Goal: Transaction & Acquisition: Purchase product/service

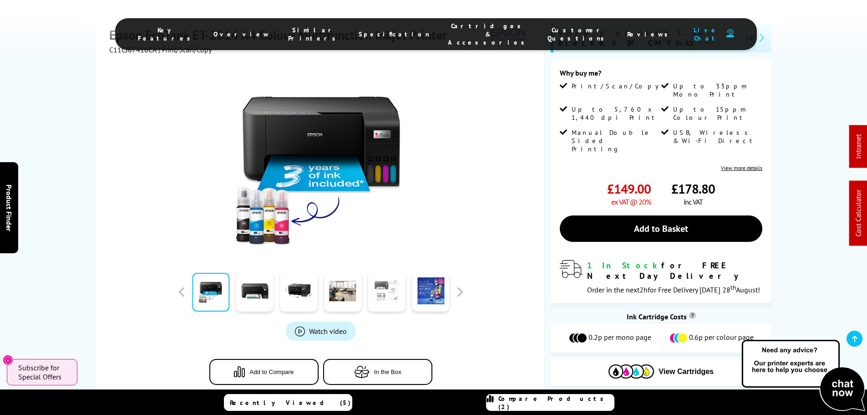
scroll to position [228, 0]
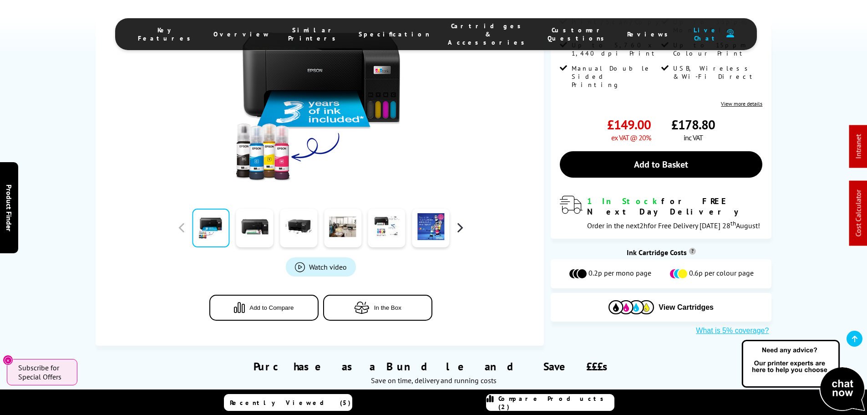
click at [456, 228] on button "button" at bounding box center [460, 228] width 14 height 14
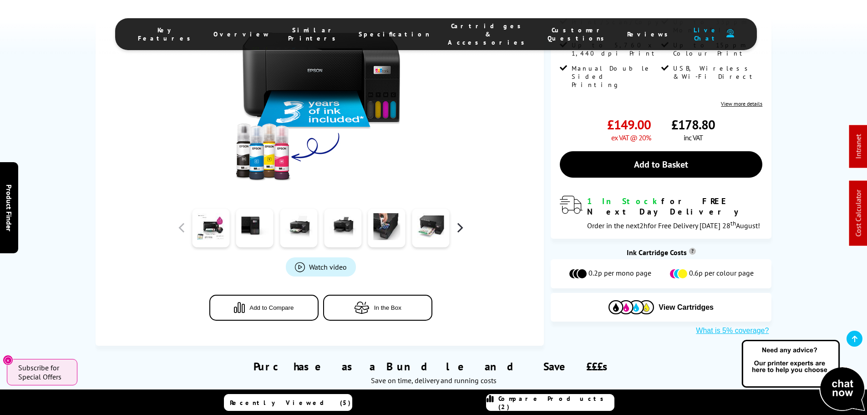
click at [456, 228] on button "button" at bounding box center [460, 228] width 14 height 14
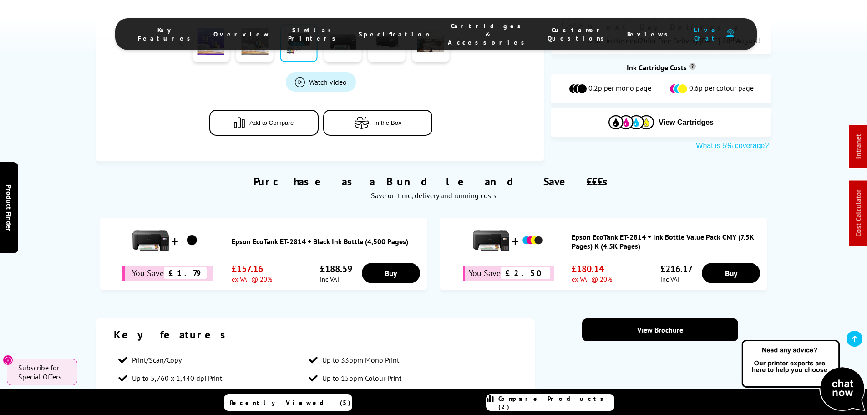
scroll to position [546, 0]
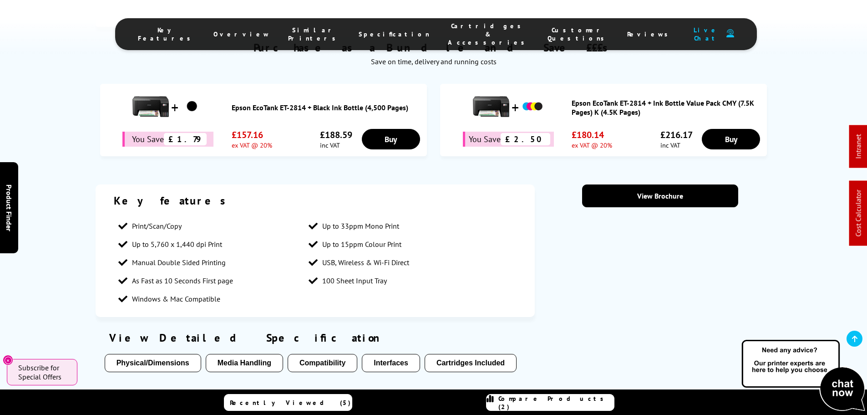
click at [693, 256] on section "Key features Print/Scan/Copy Up to 33ppm Mono Print Up to 5,760 x 1,440 dpi Pri…" at bounding box center [434, 353] width 676 height 338
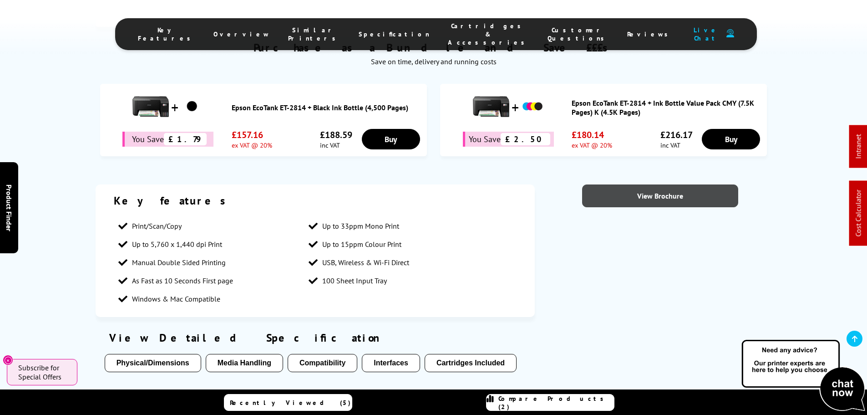
click at [664, 204] on link "View Brochure" at bounding box center [660, 195] width 156 height 23
click at [635, 201] on link "View Brochure" at bounding box center [660, 195] width 156 height 23
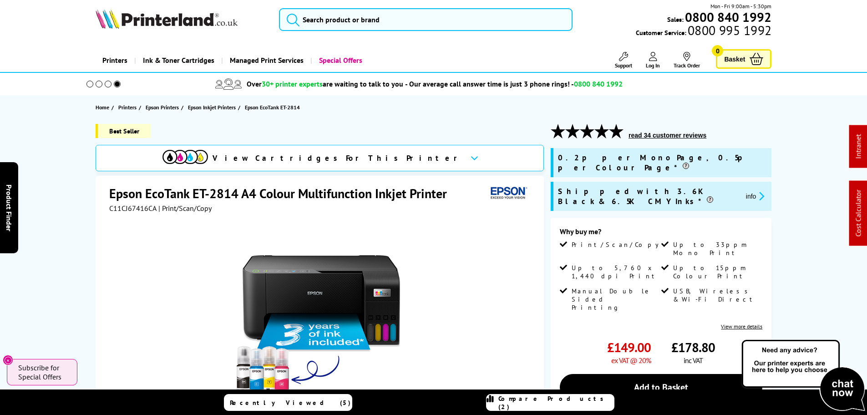
scroll to position [0, 0]
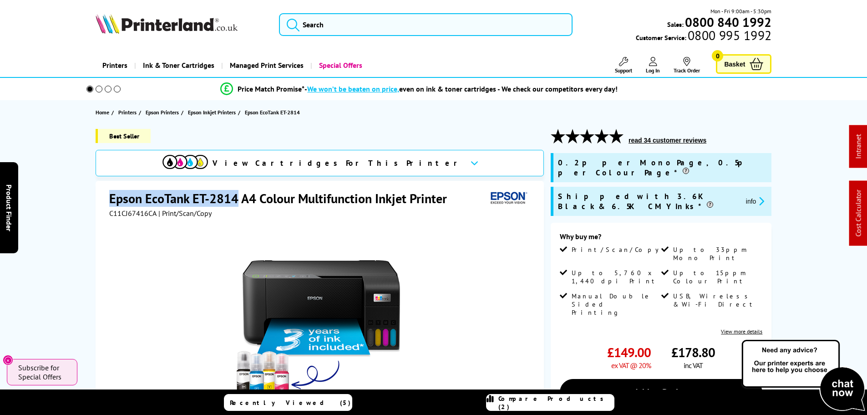
drag, startPoint x: 237, startPoint y: 195, endPoint x: 128, endPoint y: 162, distance: 113.4
copy h1 "Epson EcoTank ET-2814"
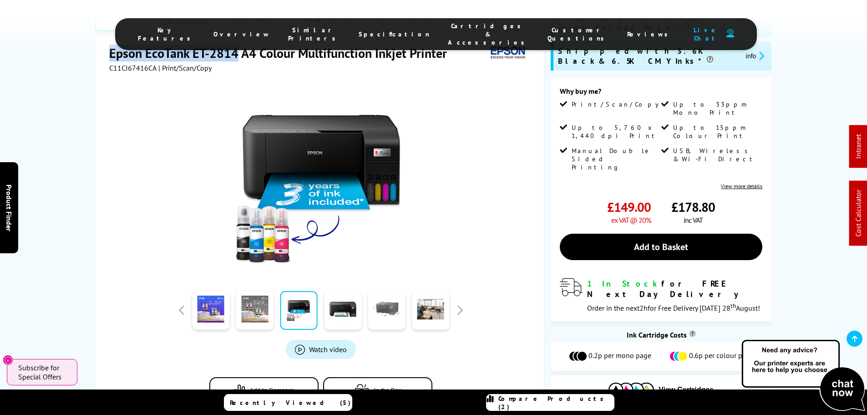
scroll to position [228, 0]
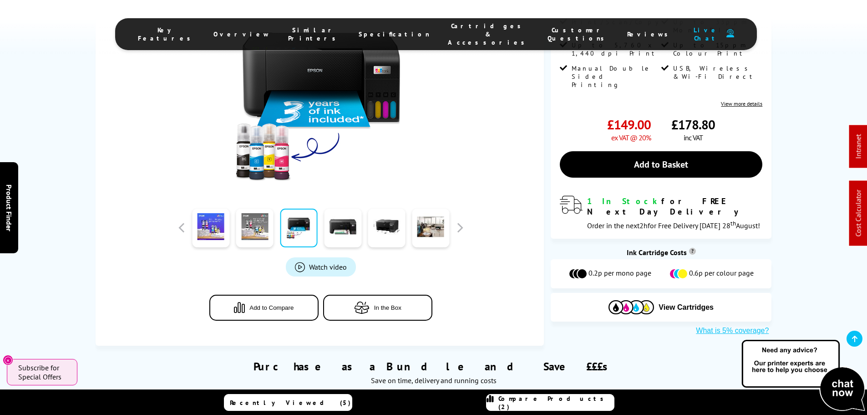
click at [455, 237] on div at bounding box center [320, 228] width 291 height 46
drag, startPoint x: 460, startPoint y: 234, endPoint x: 522, endPoint y: 32, distance: 211.8
click at [461, 234] on div at bounding box center [320, 228] width 291 height 46
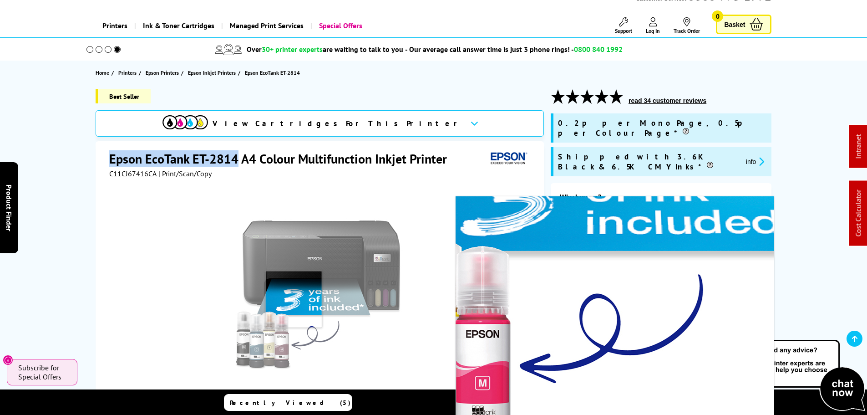
scroll to position [0, 0]
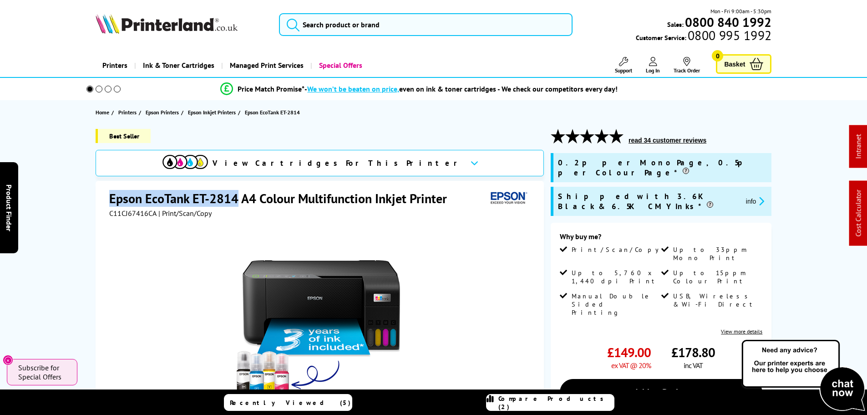
click at [232, 196] on h1 "Epson EcoTank ET-2814 A4 Colour Multifunction Inkjet Printer" at bounding box center [282, 198] width 347 height 17
drag, startPoint x: 237, startPoint y: 195, endPoint x: 189, endPoint y: 196, distance: 47.8
click at [189, 196] on h1 "Epson EcoTank ET-2814 A4 Colour Multifunction Inkjet Printer" at bounding box center [282, 198] width 347 height 17
click at [236, 193] on h1 "Epson EcoTank ET-2814 A4 Colour Multifunction Inkjet Printer" at bounding box center [282, 198] width 347 height 17
click at [238, 196] on h1 "Epson EcoTank ET-2814 A4 Colour Multifunction Inkjet Printer" at bounding box center [282, 198] width 347 height 17
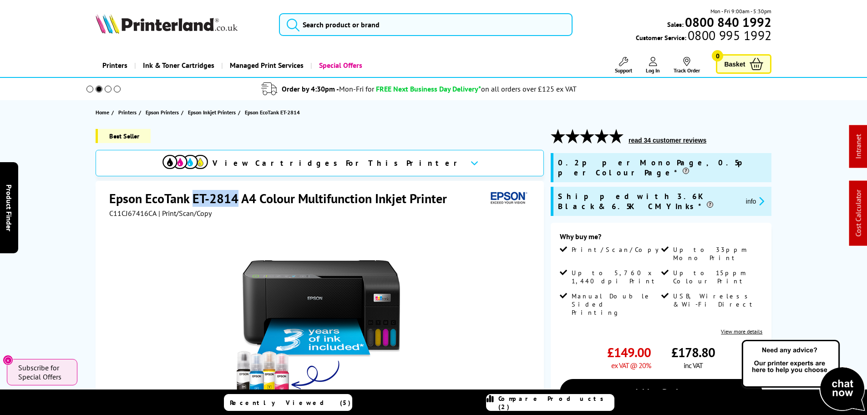
drag, startPoint x: 237, startPoint y: 196, endPoint x: 192, endPoint y: 197, distance: 44.6
click at [192, 197] on h1 "Epson EcoTank ET-2814 A4 Colour Multifunction Inkjet Printer" at bounding box center [282, 198] width 347 height 17
copy h1 "ET-2814"
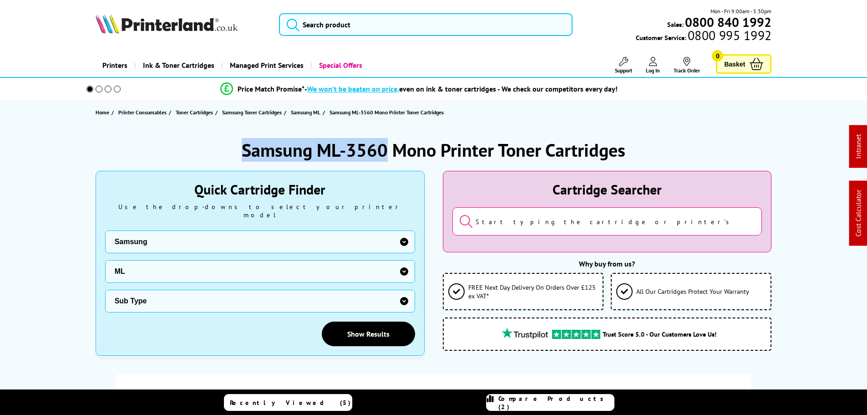
drag, startPoint x: 371, startPoint y: 150, endPoint x: 175, endPoint y: 131, distance: 197.1
click at [196, 145] on div "Samsung ML-3560 Mono Printer Toner Cartridges" at bounding box center [434, 150] width 676 height 24
copy h1 "Samsung ML-3560"
